Goal: Task Accomplishment & Management: Complete application form

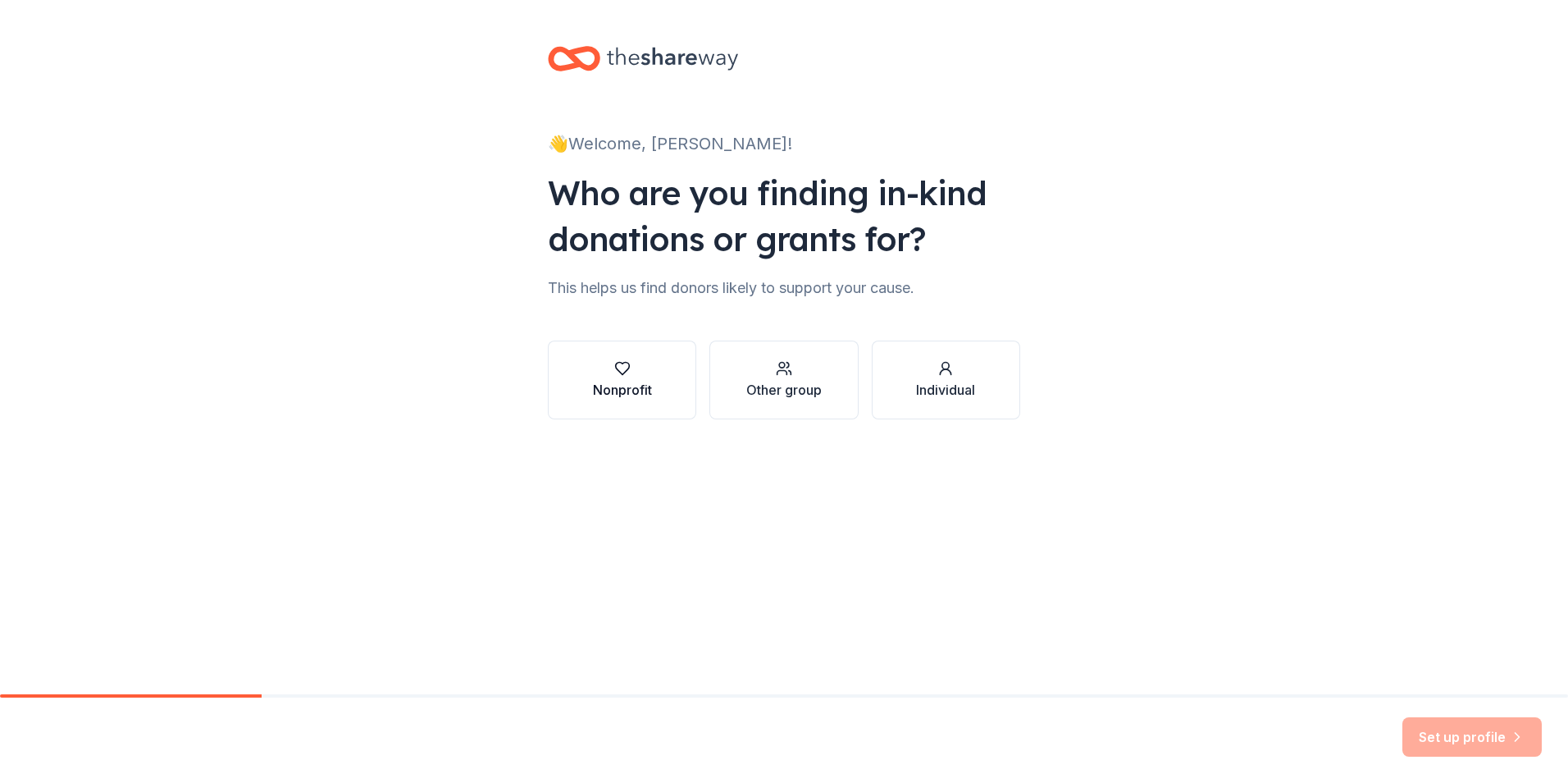
click at [631, 377] on div "Nonprofit" at bounding box center [623, 380] width 59 height 40
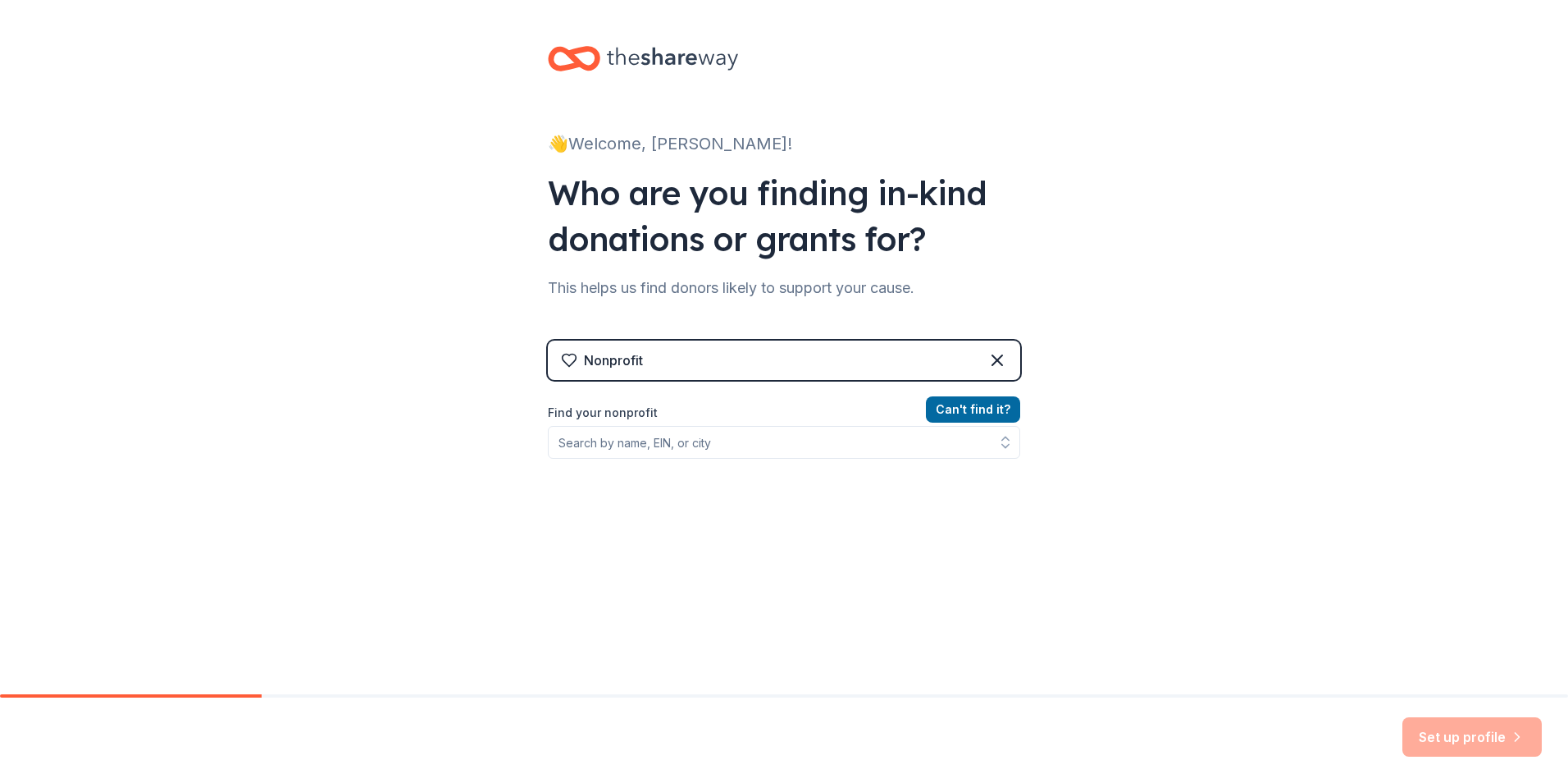
click at [568, 357] on icon at bounding box center [569, 360] width 16 height 16
click at [604, 366] on div "Nonprofit" at bounding box center [613, 360] width 59 height 20
click at [563, 357] on icon at bounding box center [570, 361] width 14 height 12
click at [565, 357] on icon at bounding box center [569, 360] width 16 height 16
click at [594, 357] on div "Nonprofit" at bounding box center [613, 360] width 59 height 20
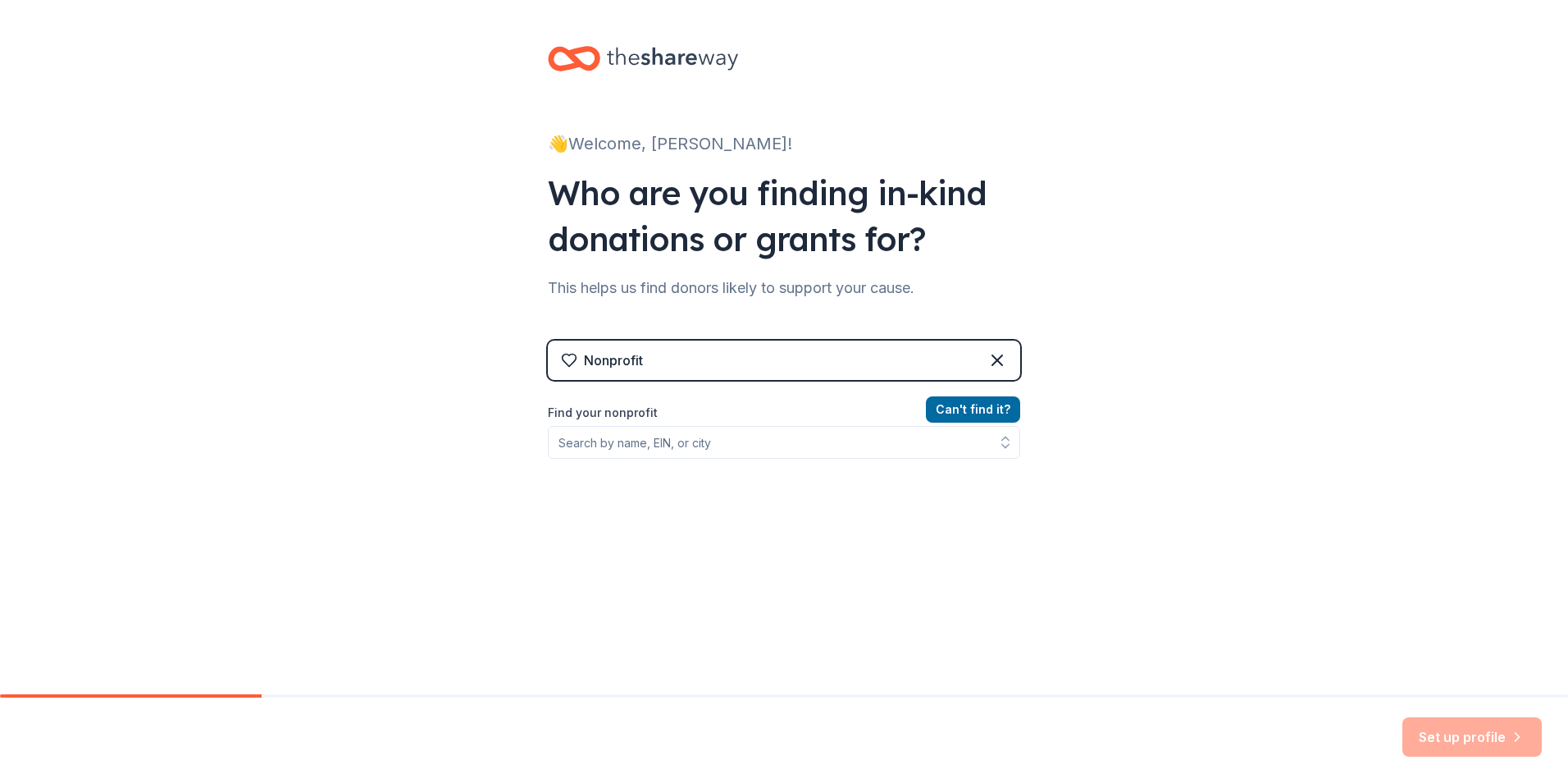
click at [627, 364] on div "Nonprofit" at bounding box center [613, 360] width 59 height 20
click at [637, 357] on div "Nonprofit" at bounding box center [784, 360] width 473 height 40
click at [574, 355] on div "Nonprofit" at bounding box center [602, 360] width 82 height 20
click at [990, 357] on icon at bounding box center [997, 360] width 20 height 20
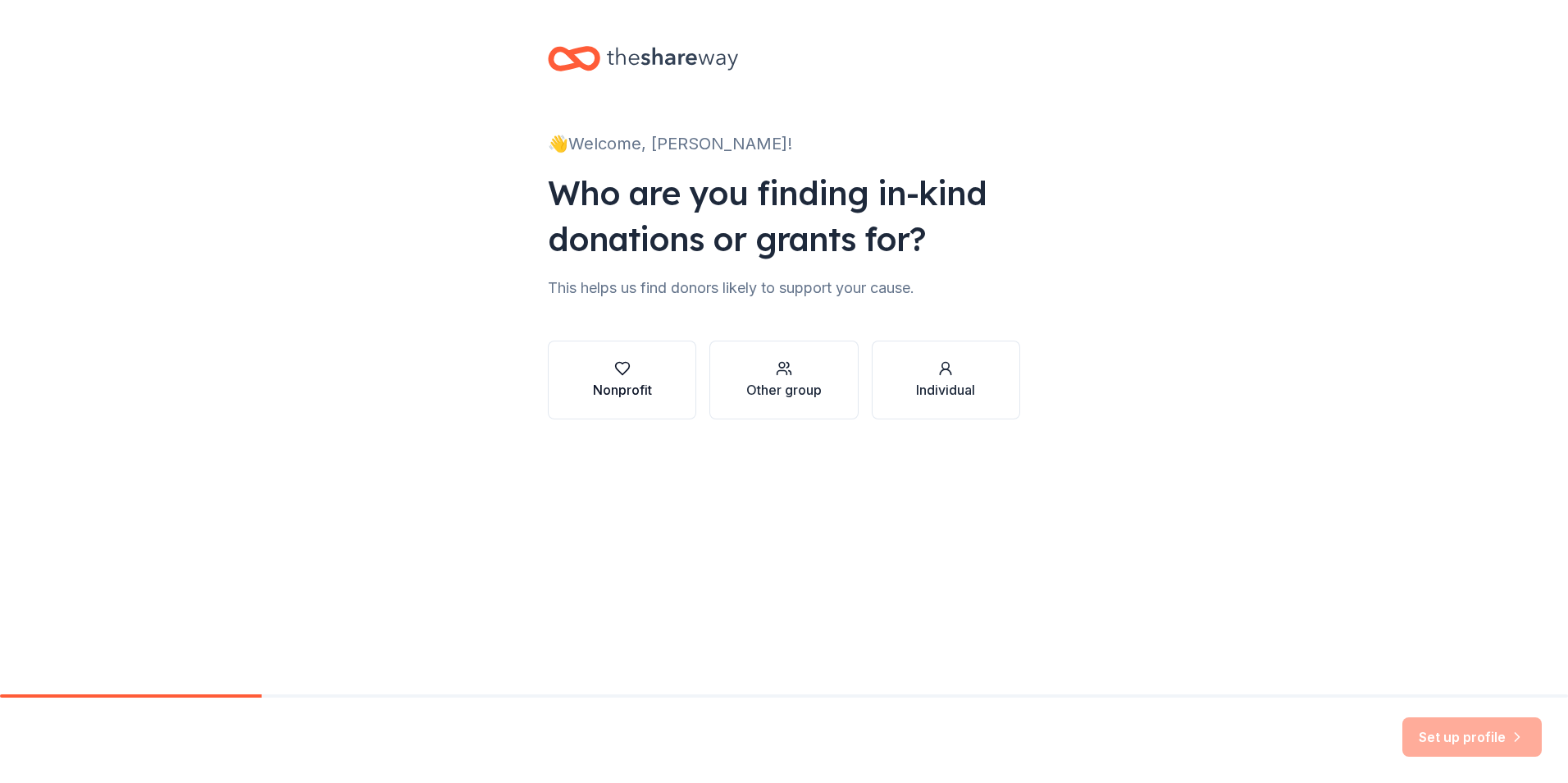
click at [643, 391] on div "Nonprofit" at bounding box center [623, 389] width 59 height 20
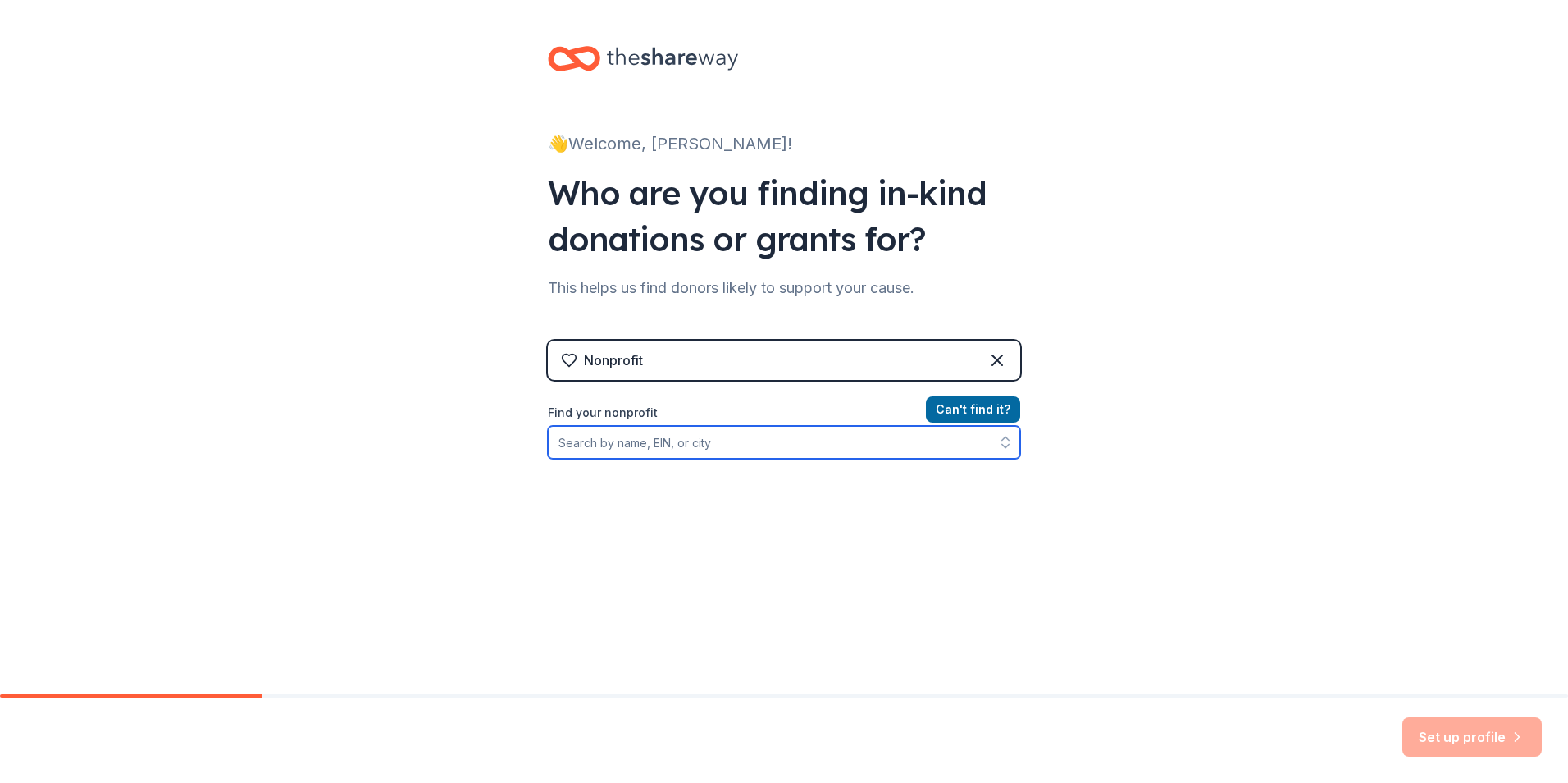
click at [559, 444] on input "Find your nonprofit" at bounding box center [784, 442] width 473 height 33
click at [997, 442] on icon "button" at bounding box center [1005, 442] width 16 height 16
click at [610, 436] on input "Find your nonprofit" at bounding box center [784, 442] width 473 height 33
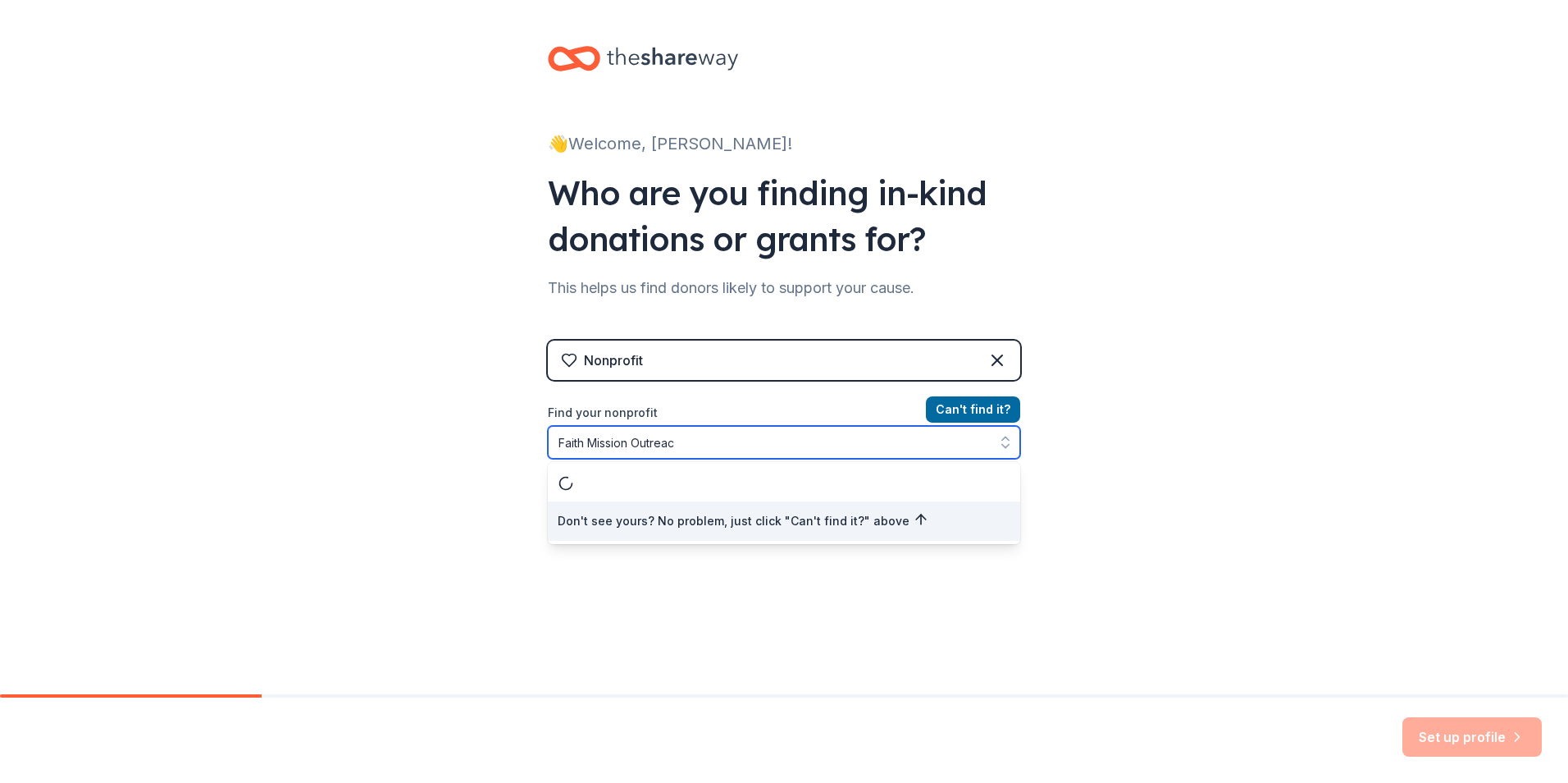
type input "Faith Mission Outreach"
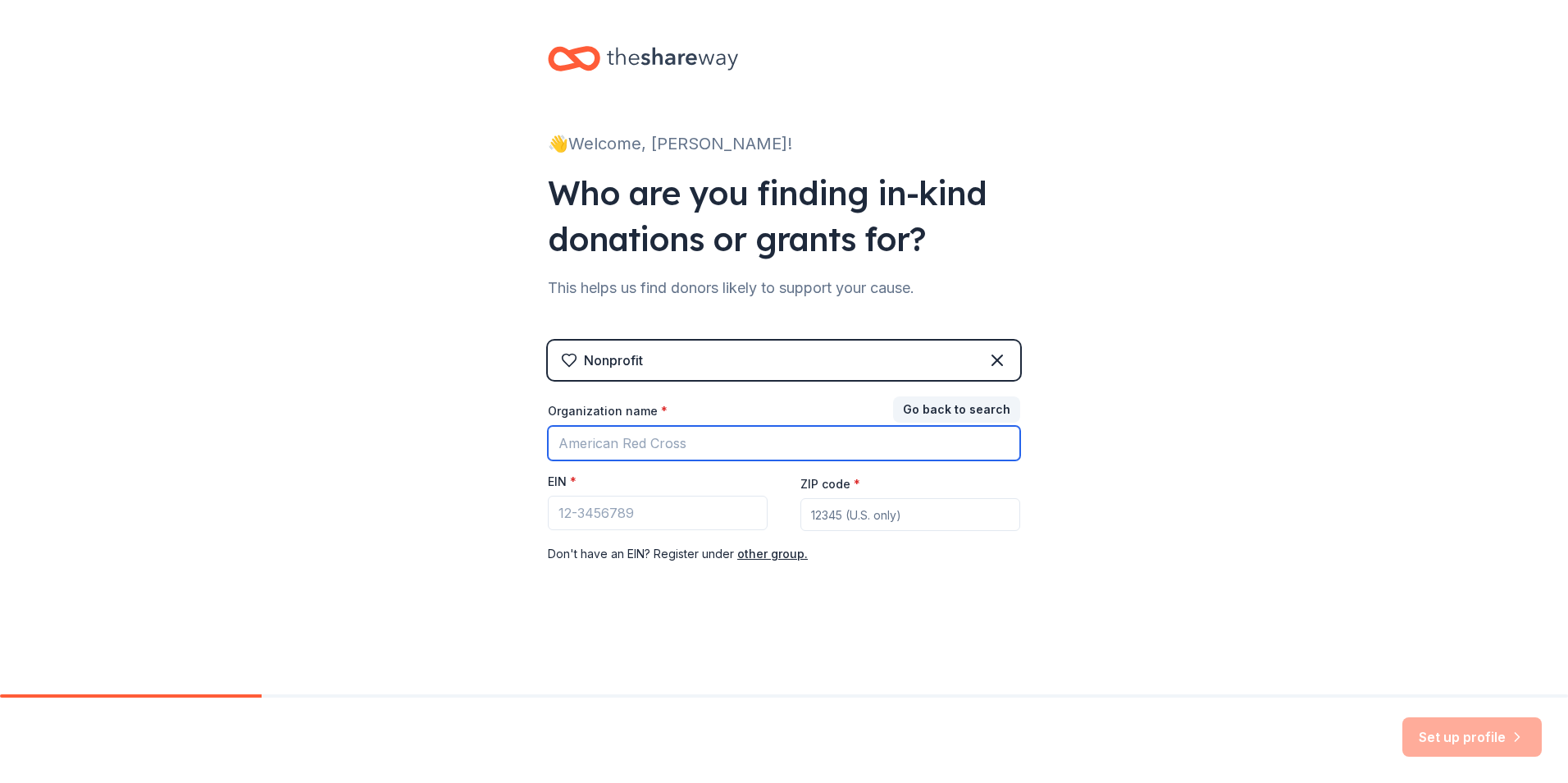
click at [663, 432] on input "Organization name *" at bounding box center [784, 443] width 473 height 34
type input "Faith Mission Outreach"
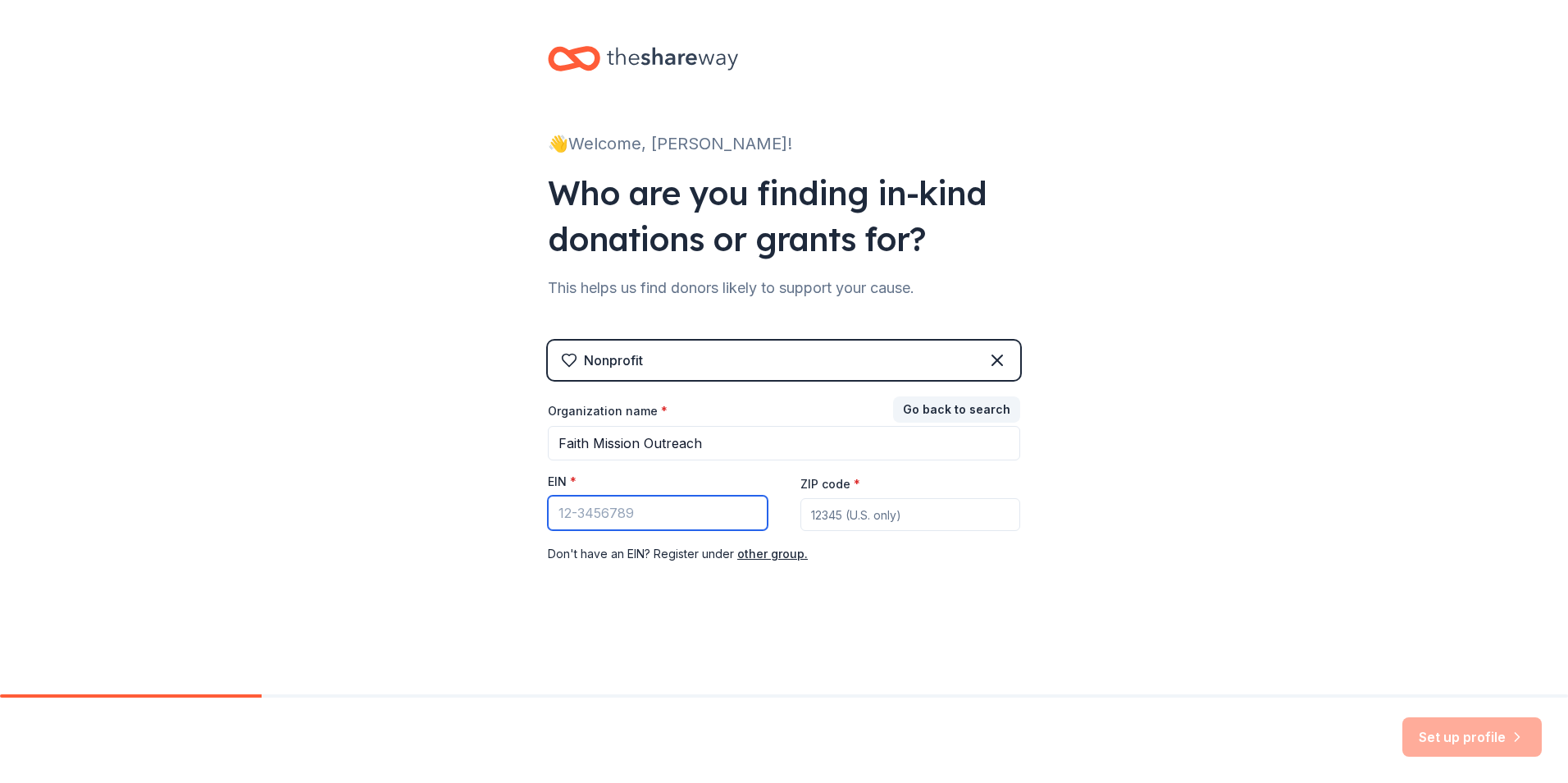
drag, startPoint x: 635, startPoint y: 506, endPoint x: 548, endPoint y: 508, distance: 87.0
click at [548, 508] on input "EIN *" at bounding box center [657, 513] width 220 height 34
type input "[US_EMPLOYER_IDENTIFICATION_NUMBER]"
click at [895, 514] on input "ZIP code *" at bounding box center [910, 514] width 220 height 33
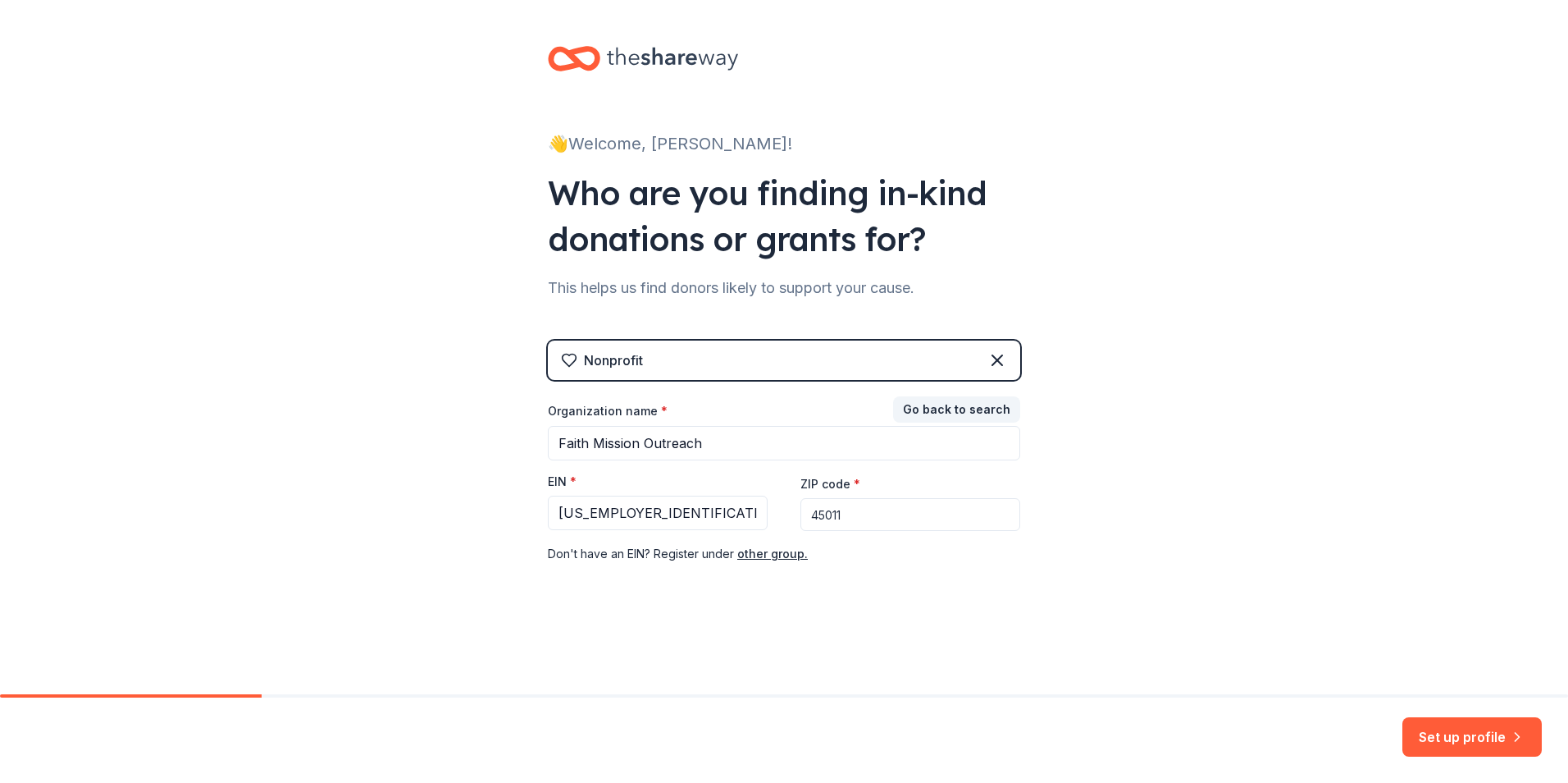
type input "45011"
click at [1324, 407] on div "👋 Welcome, [PERSON_NAME]! Who are you finding in-kind donations or grants for? …" at bounding box center [784, 338] width 1568 height 675
click at [1460, 736] on button "Set up profile" at bounding box center [1472, 737] width 139 height 40
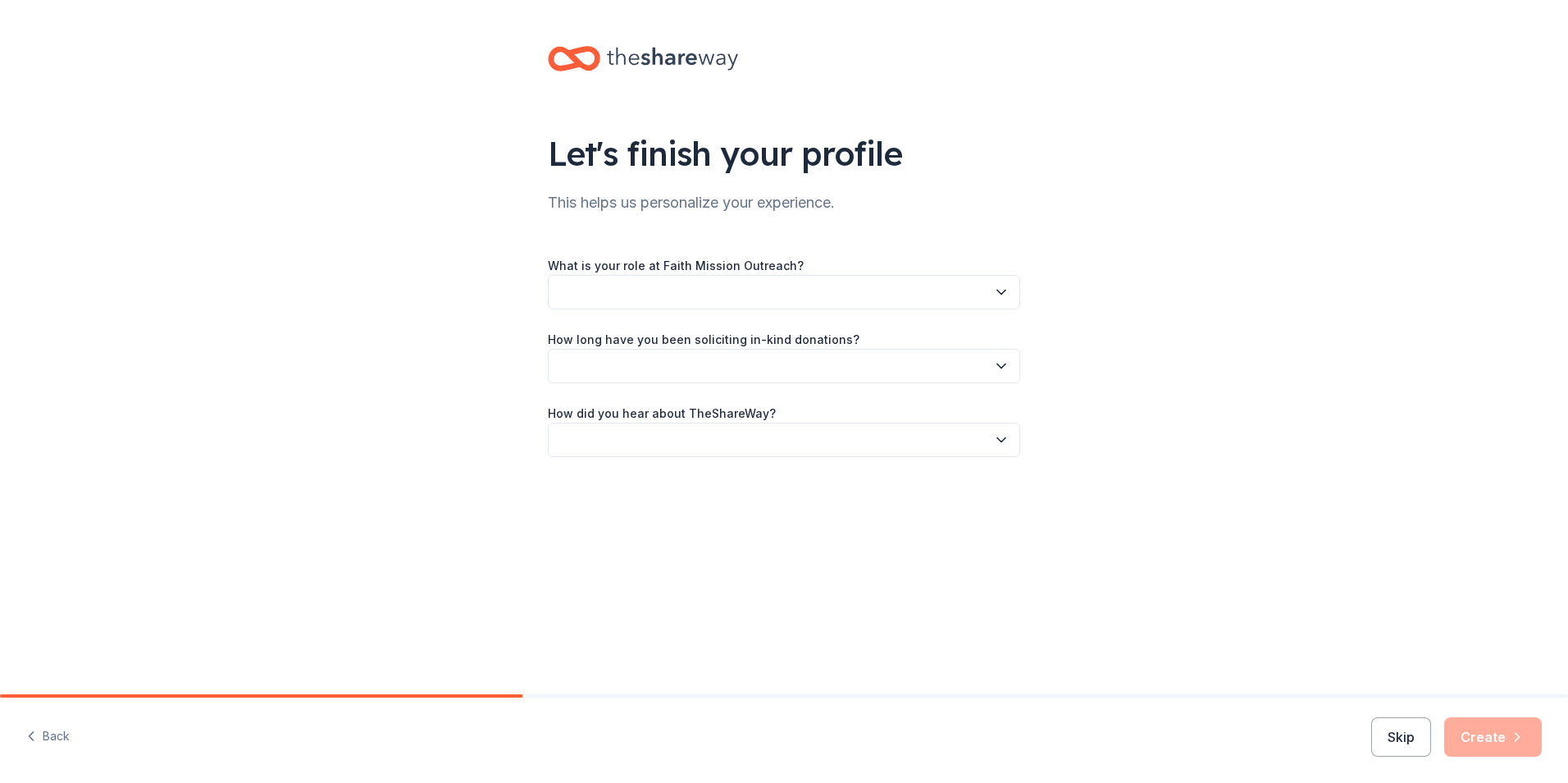
click at [572, 288] on button "button" at bounding box center [784, 292] width 473 height 34
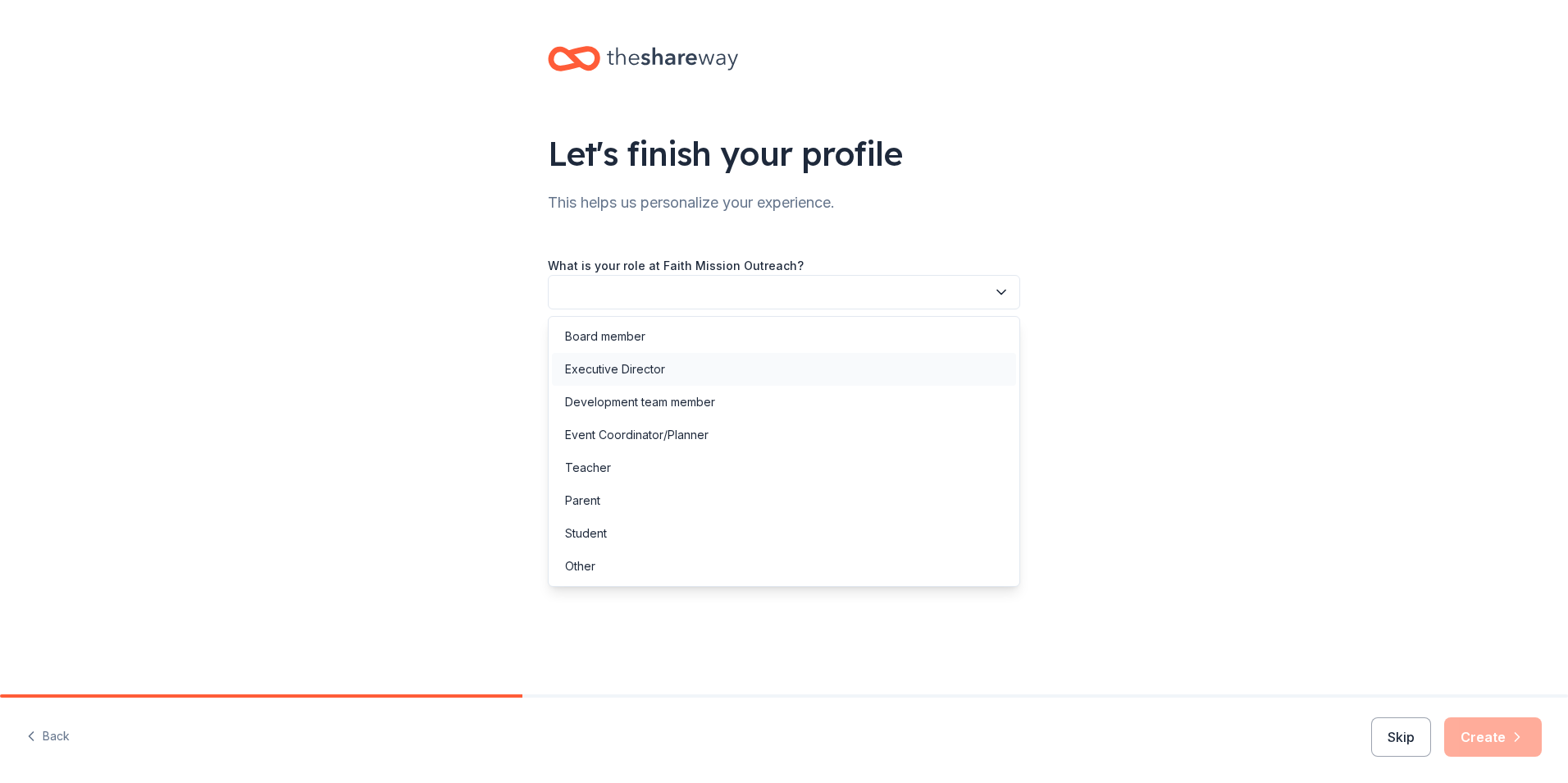
click at [611, 369] on div "Executive Director" at bounding box center [615, 369] width 100 height 20
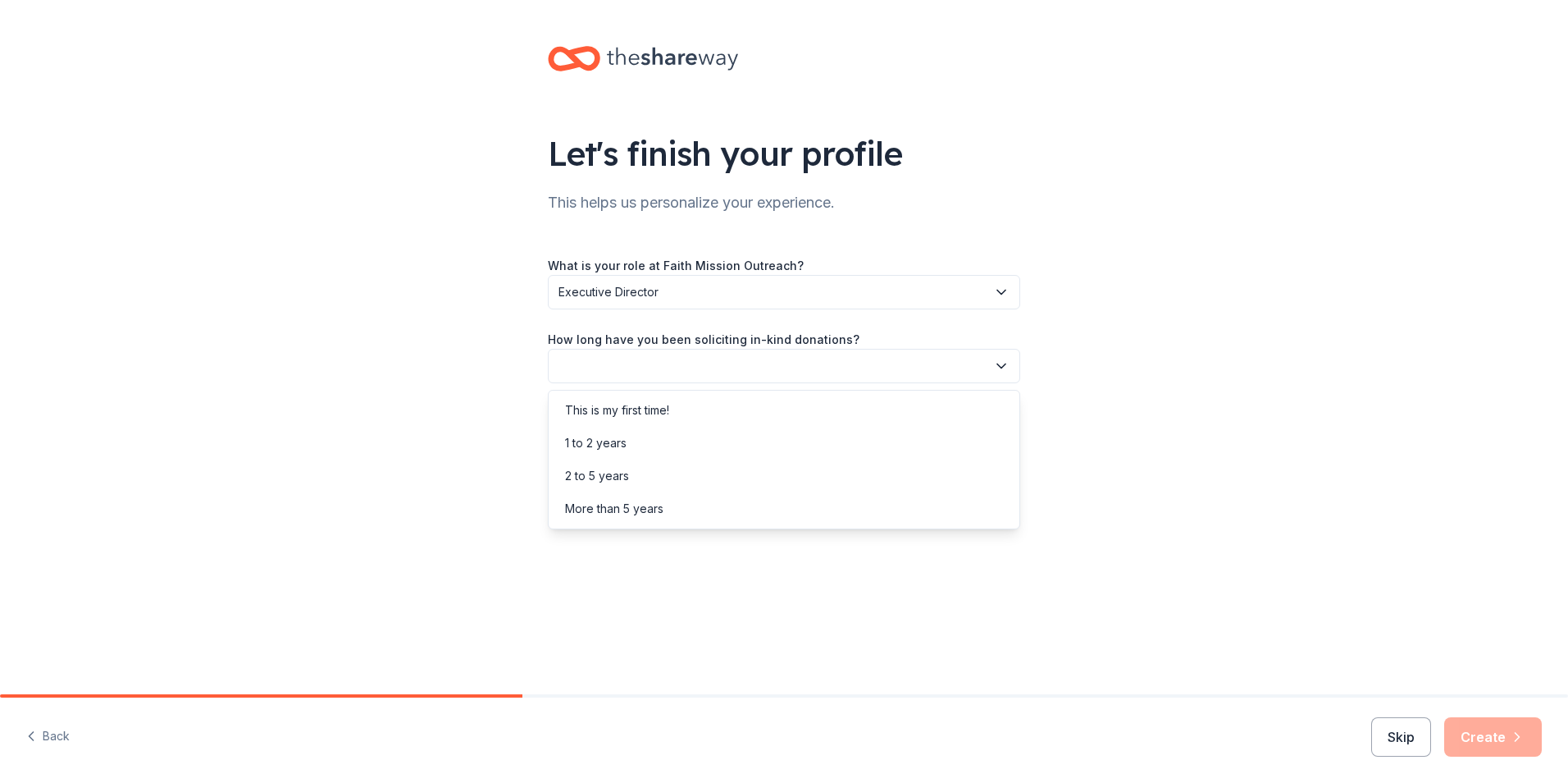
click at [578, 367] on button "button" at bounding box center [784, 366] width 473 height 34
click at [615, 407] on div "This is my first time!" at bounding box center [617, 410] width 104 height 20
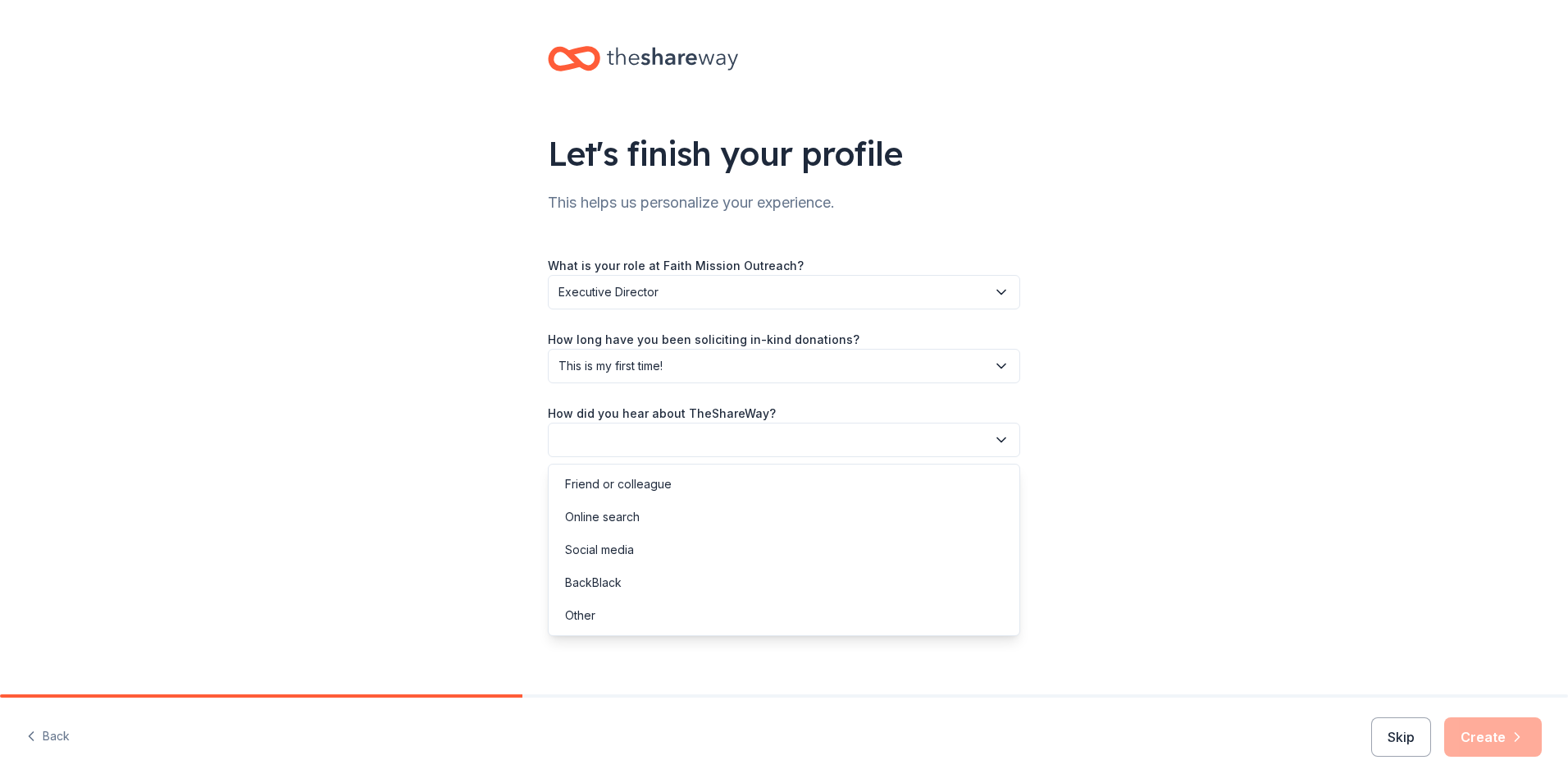
click at [584, 434] on button "button" at bounding box center [784, 440] width 473 height 34
click at [598, 518] on div "Online search" at bounding box center [602, 517] width 75 height 20
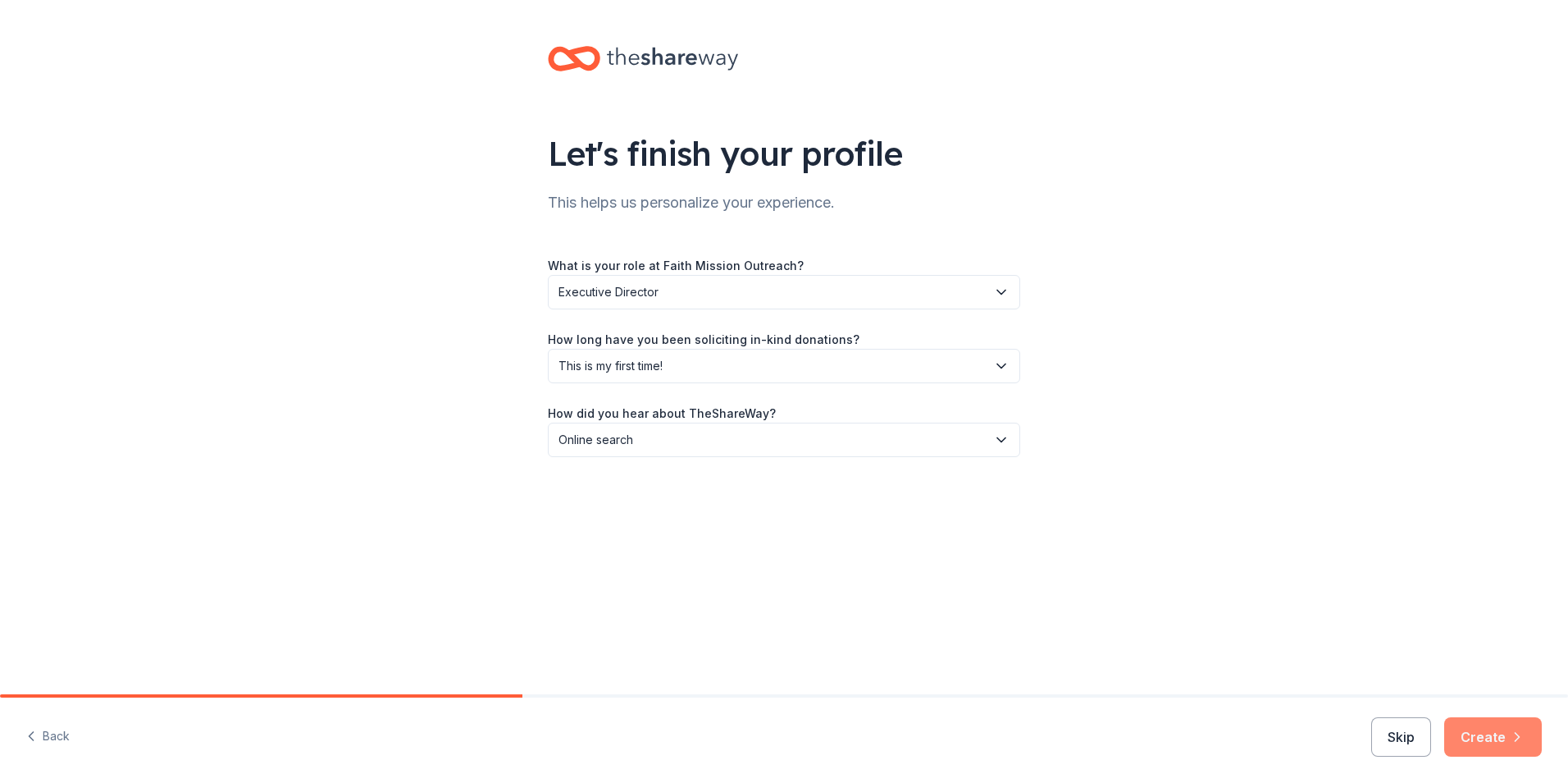
click at [1483, 737] on button "Create" at bounding box center [1493, 737] width 97 height 40
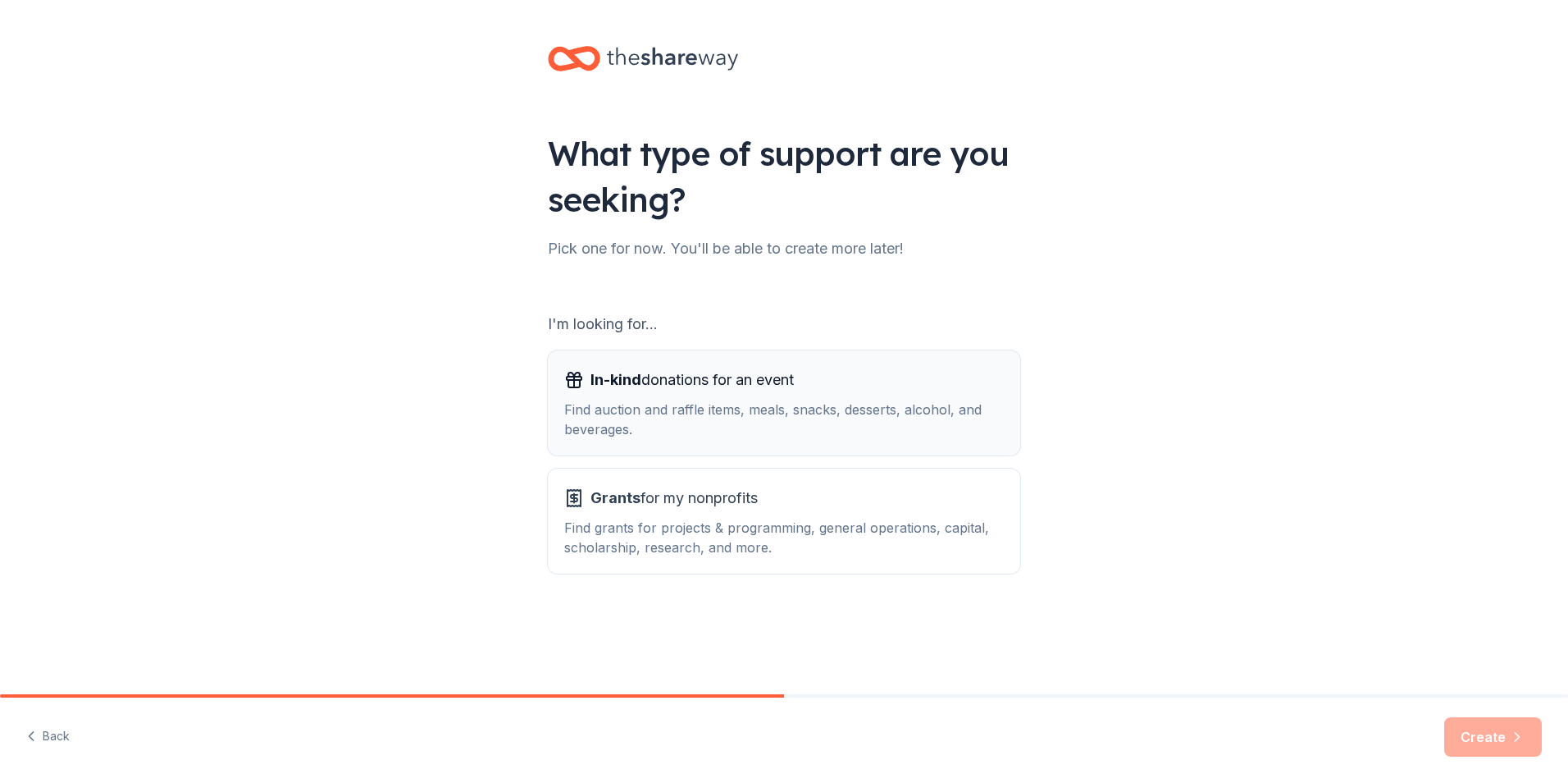
click at [666, 403] on div "Find auction and raffle items, meals, snacks, desserts, alcohol, and beverages." at bounding box center [784, 419] width 440 height 40
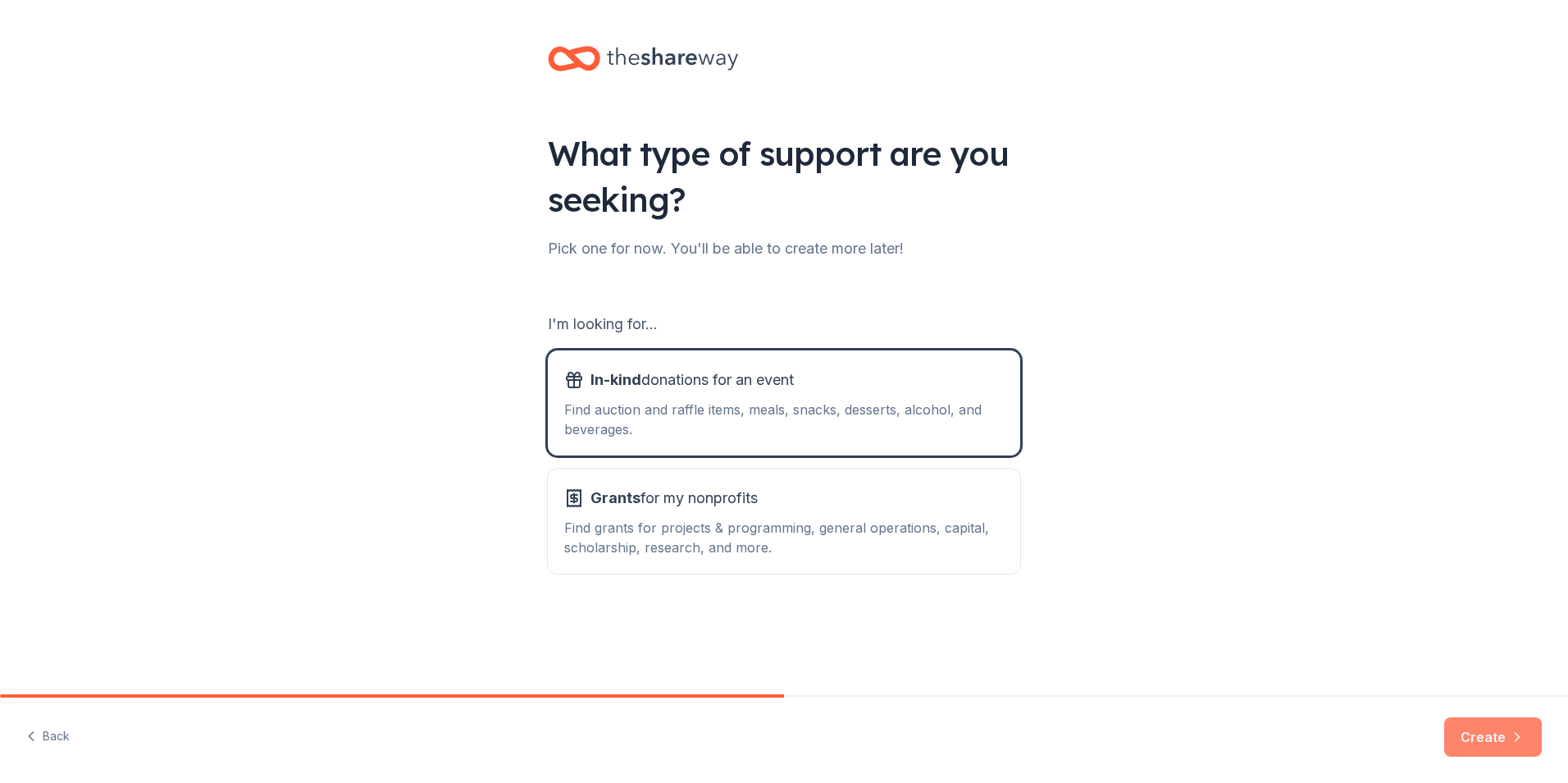
click at [1495, 738] on button "Create" at bounding box center [1493, 737] width 97 height 40
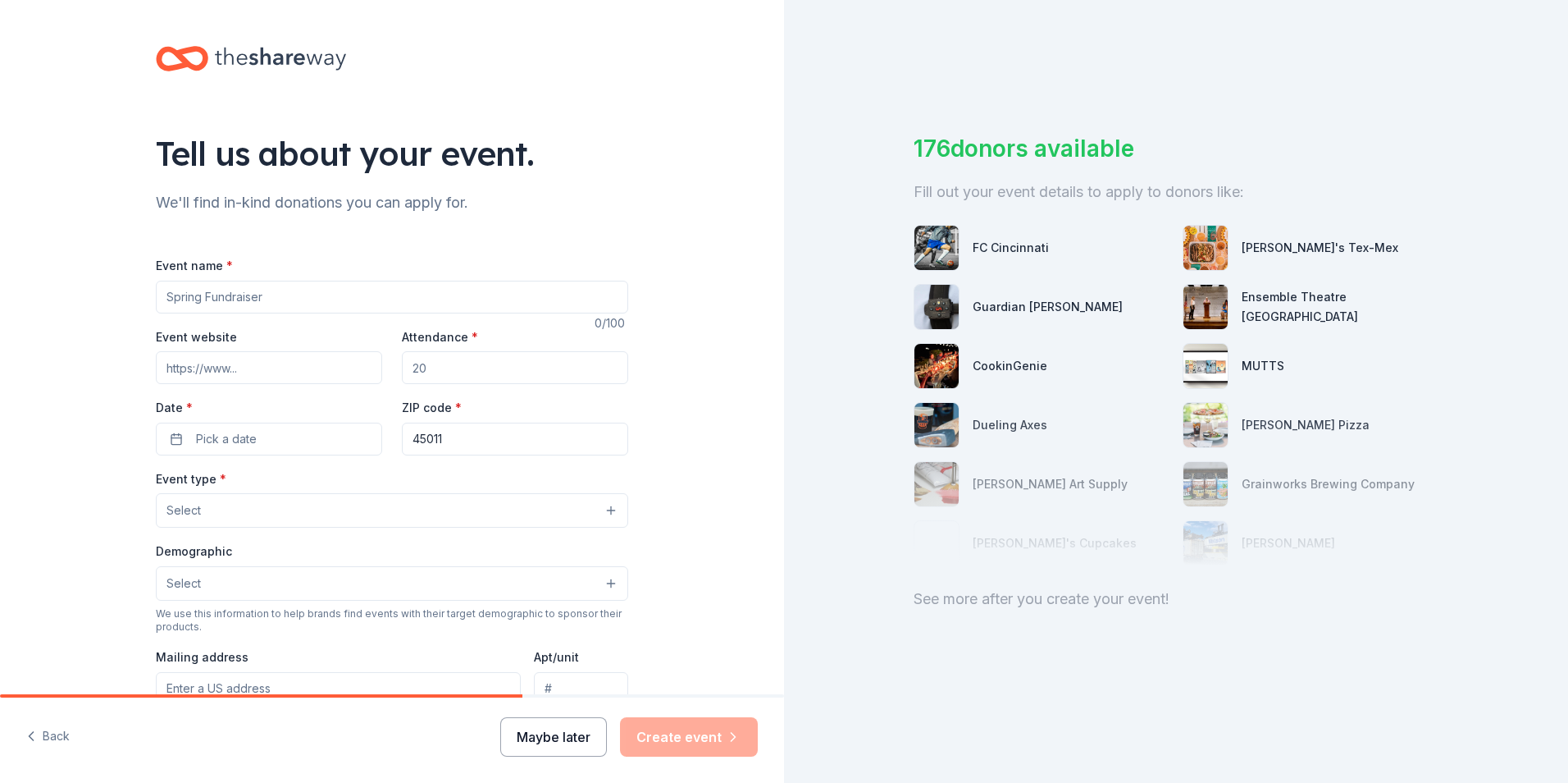
click at [555, 741] on button "Maybe later" at bounding box center [554, 737] width 107 height 40
